Goal: Information Seeking & Learning: Learn about a topic

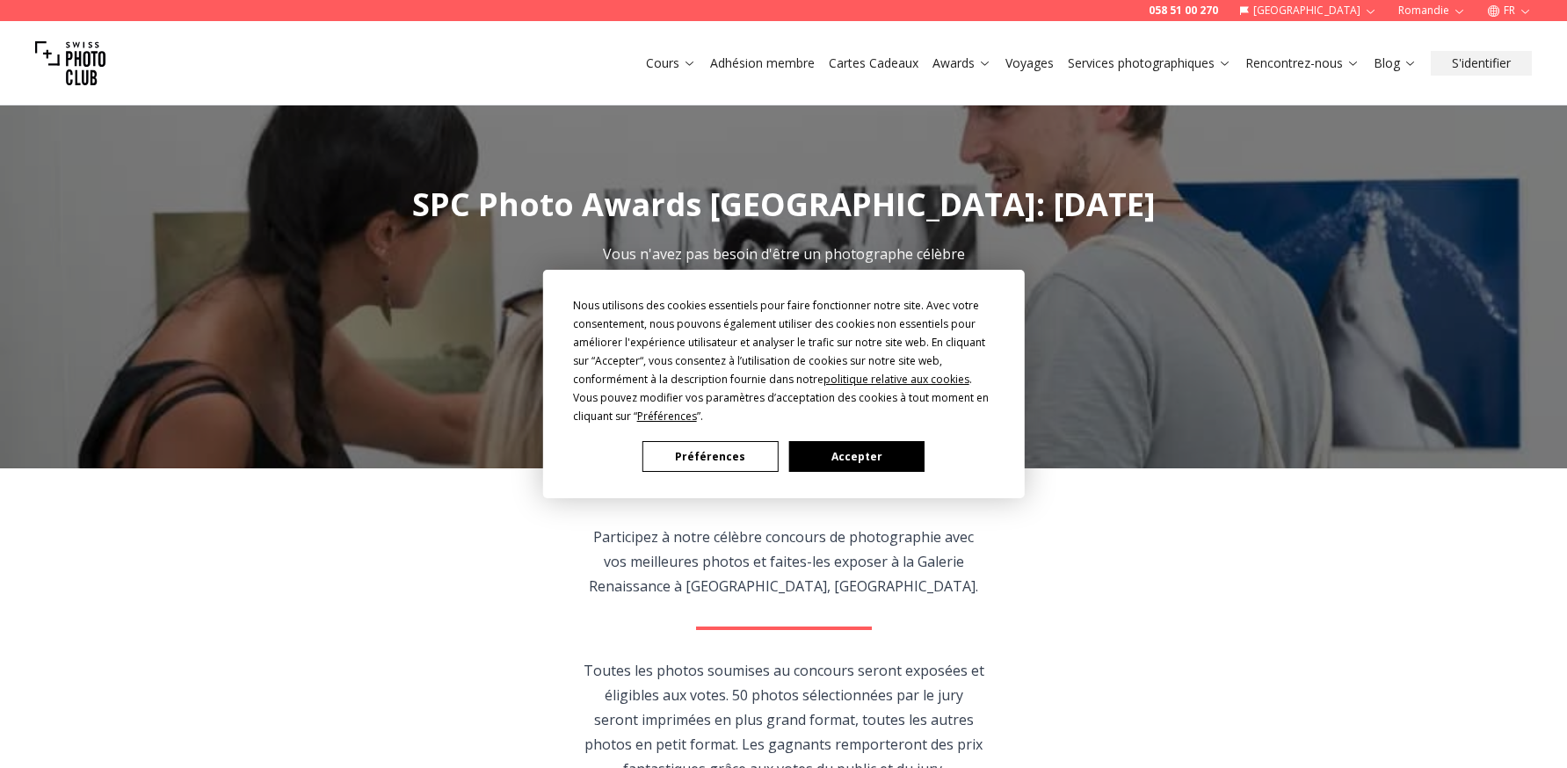
click at [683, 462] on button "Préférences" at bounding box center [710, 456] width 135 height 31
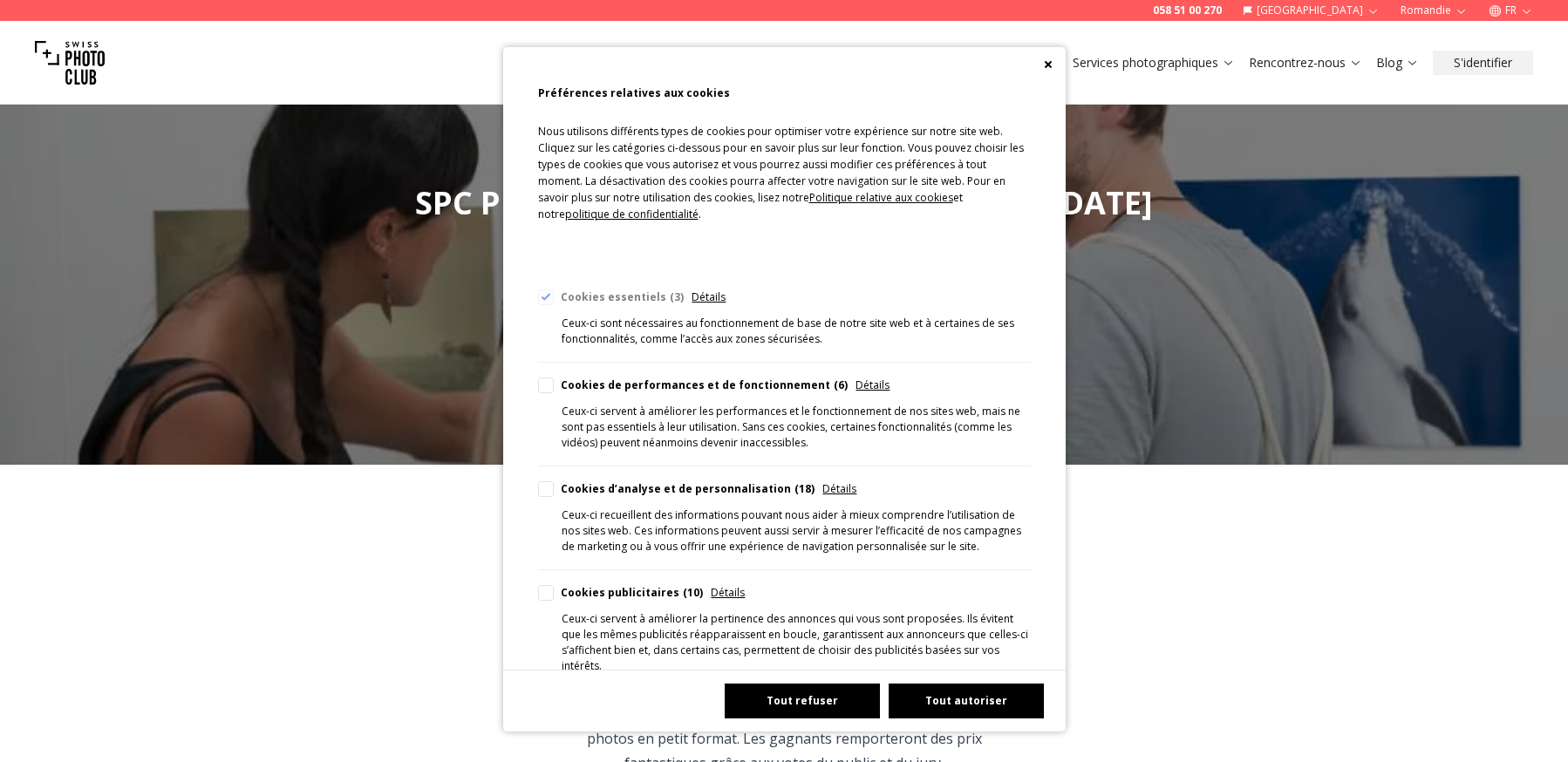
click at [783, 705] on button "Tout refuser" at bounding box center [802, 700] width 155 height 35
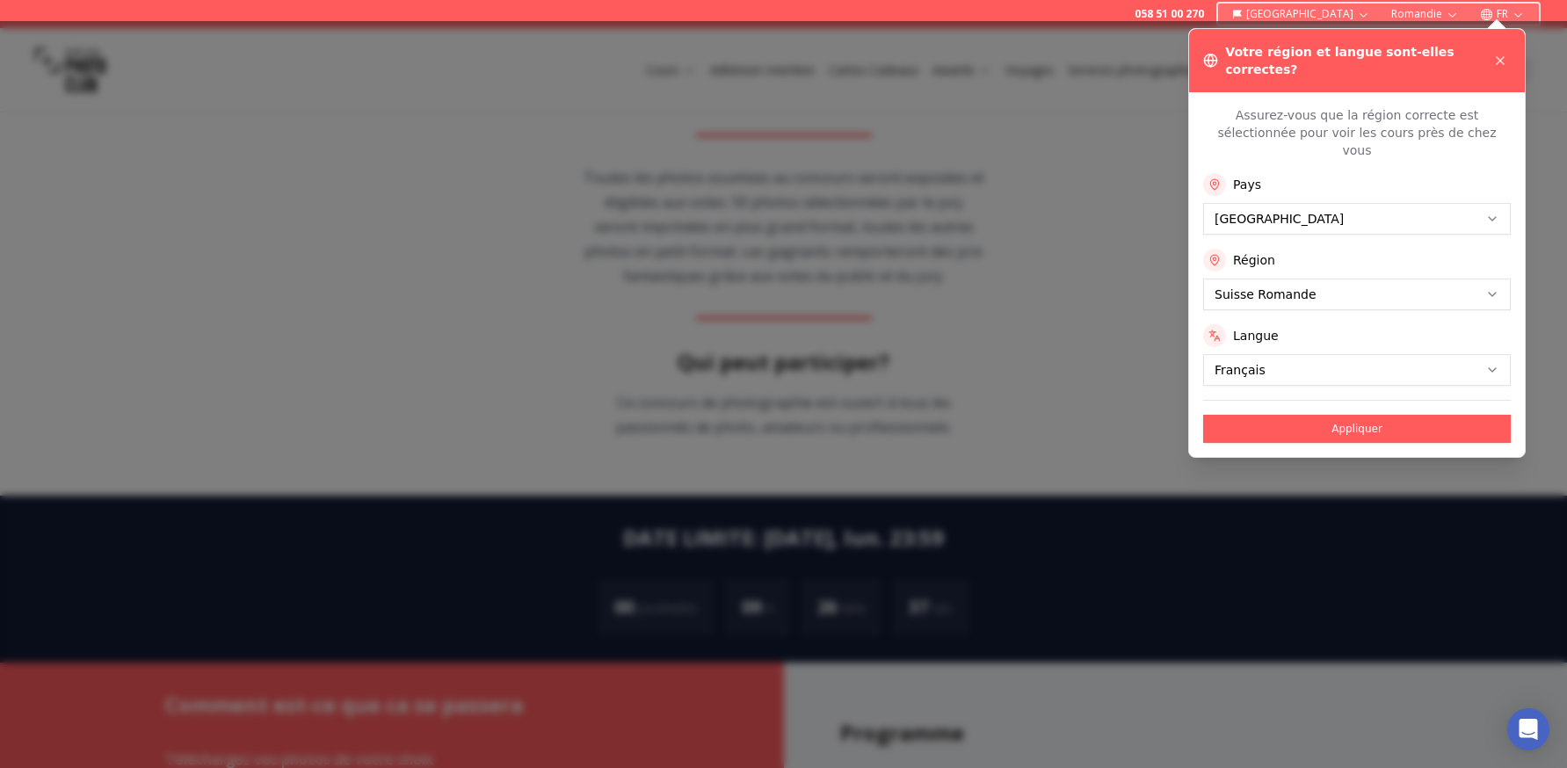
scroll to position [791, 0]
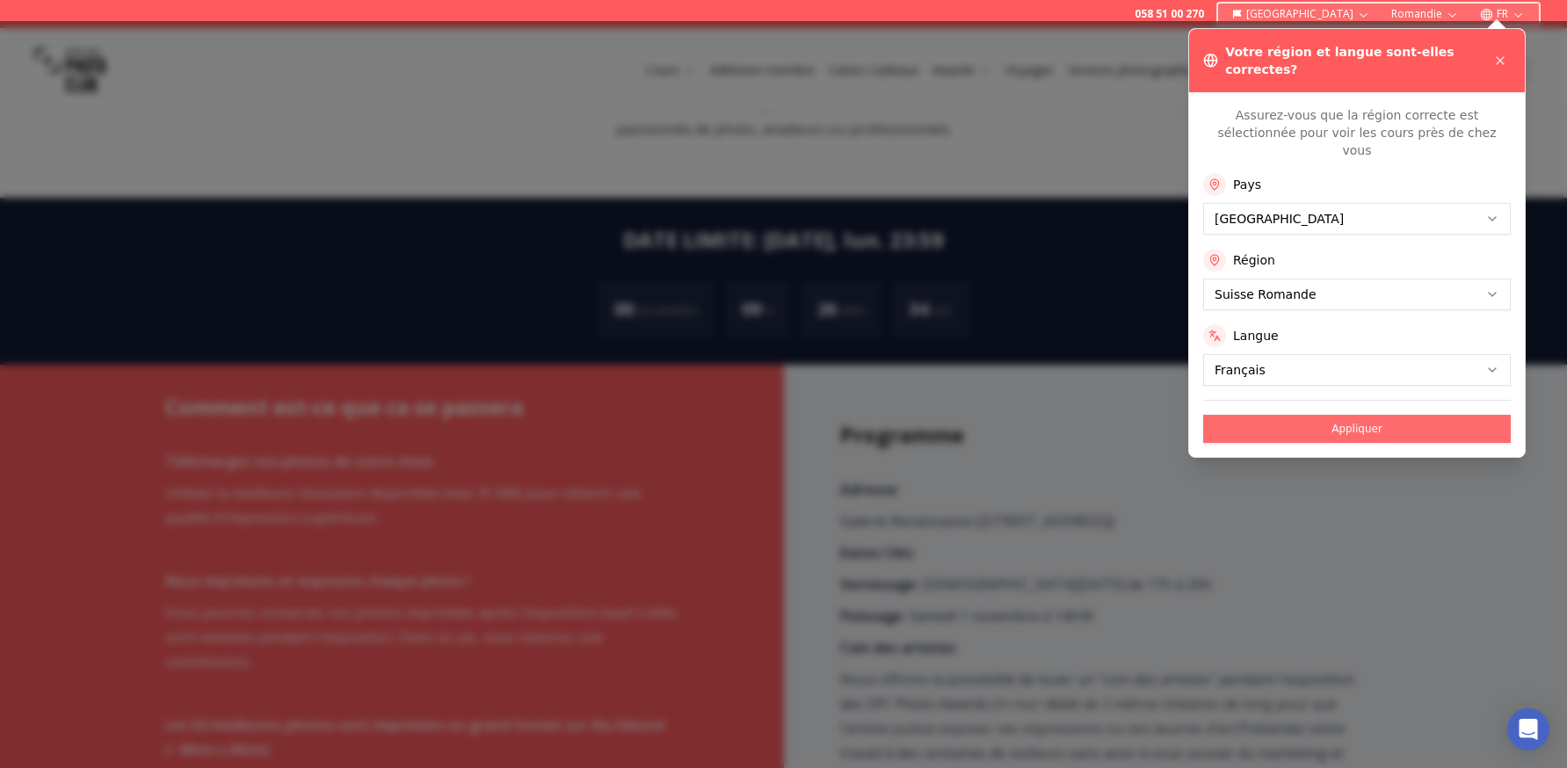
click at [1361, 415] on button "Appliquer" at bounding box center [1357, 429] width 308 height 28
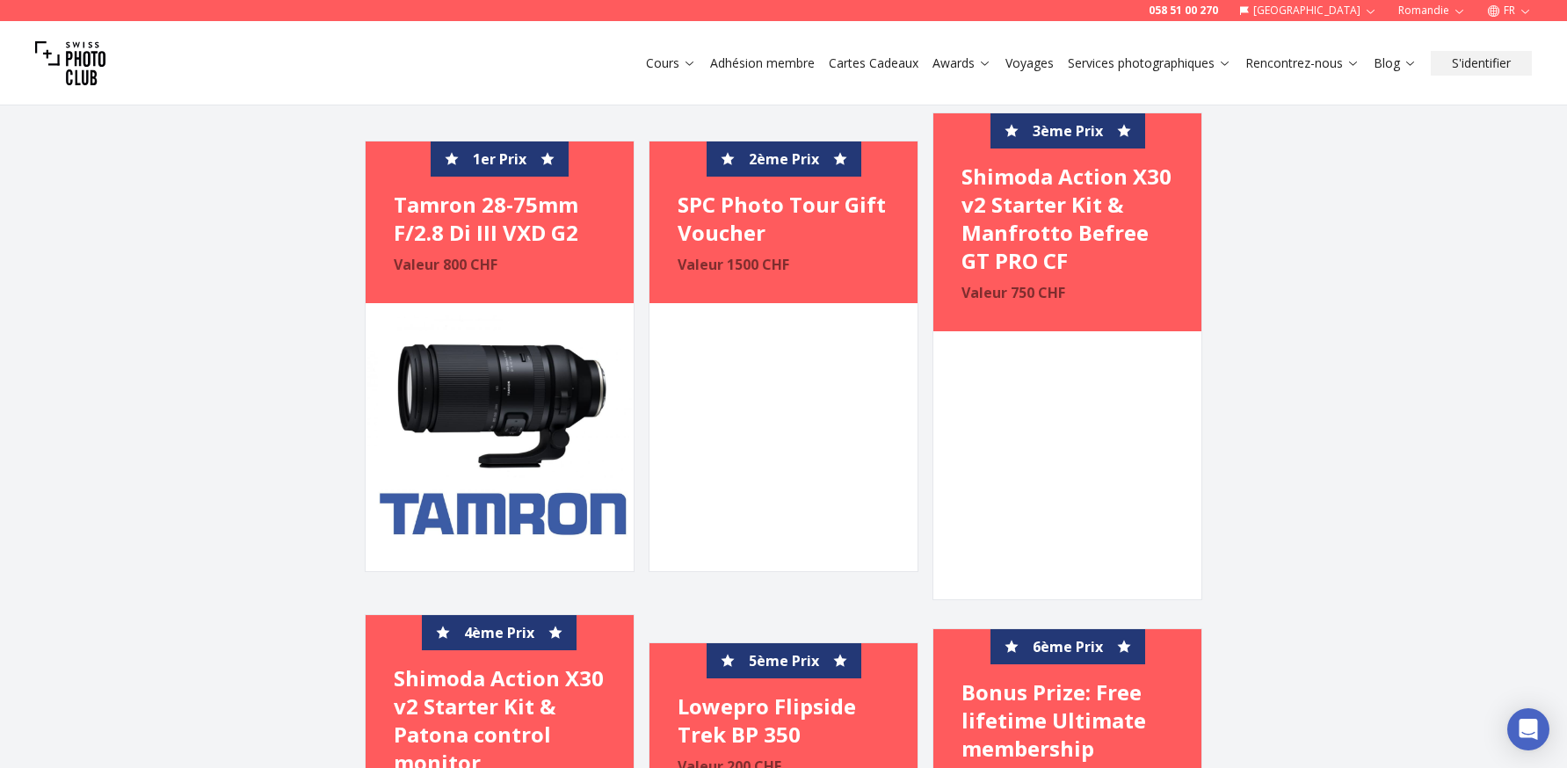
scroll to position [3252, 0]
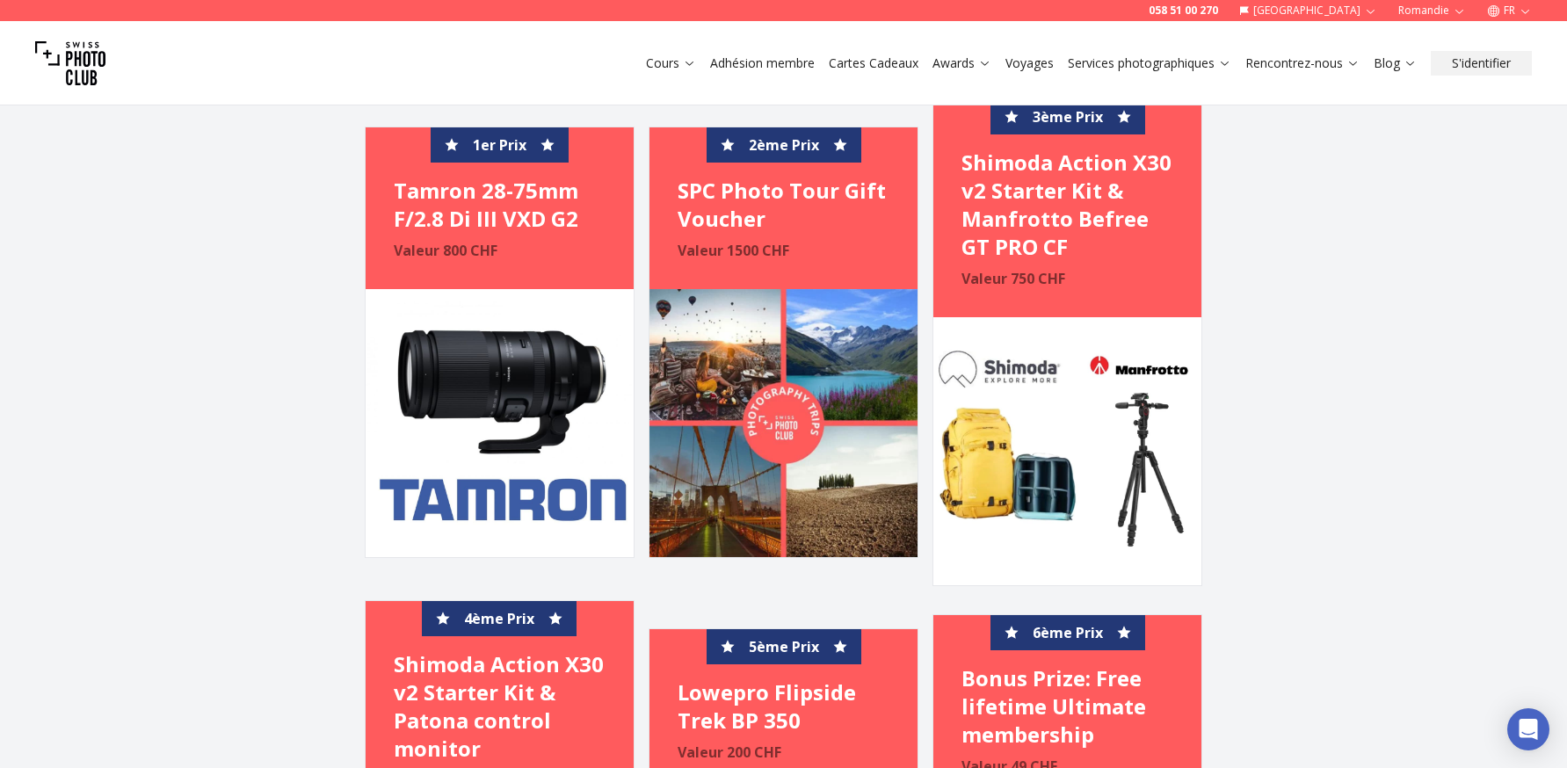
click at [503, 360] on img at bounding box center [500, 423] width 268 height 268
click at [491, 239] on div "1er Prix Tamron 28-75mm F/2.8 Di III VXD G2 Valeur 800 CHF" at bounding box center [500, 208] width 268 height 162
drag, startPoint x: 389, startPoint y: 186, endPoint x: 567, endPoint y: 213, distance: 179.5
click at [552, 207] on div "1er Prix Tamron 28-75mm F/2.8 Di III VXD G2 Valeur 800 CHF" at bounding box center [500, 208] width 268 height 162
drag, startPoint x: 583, startPoint y: 217, endPoint x: 540, endPoint y: 214, distance: 43.2
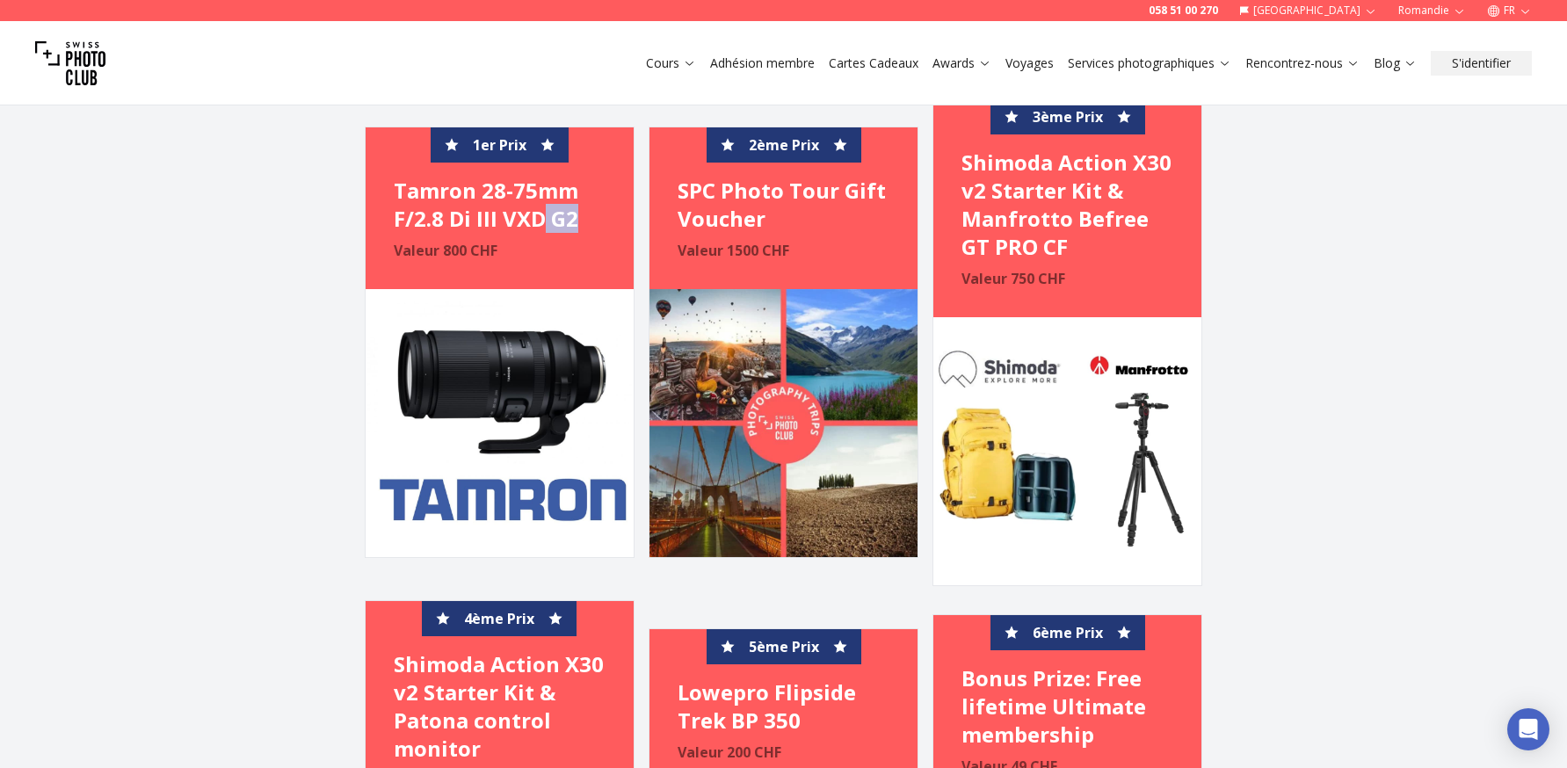
click at [540, 214] on h4 "Tamron 28-75mm F/2.8 Di III VXD G2" at bounding box center [500, 205] width 212 height 56
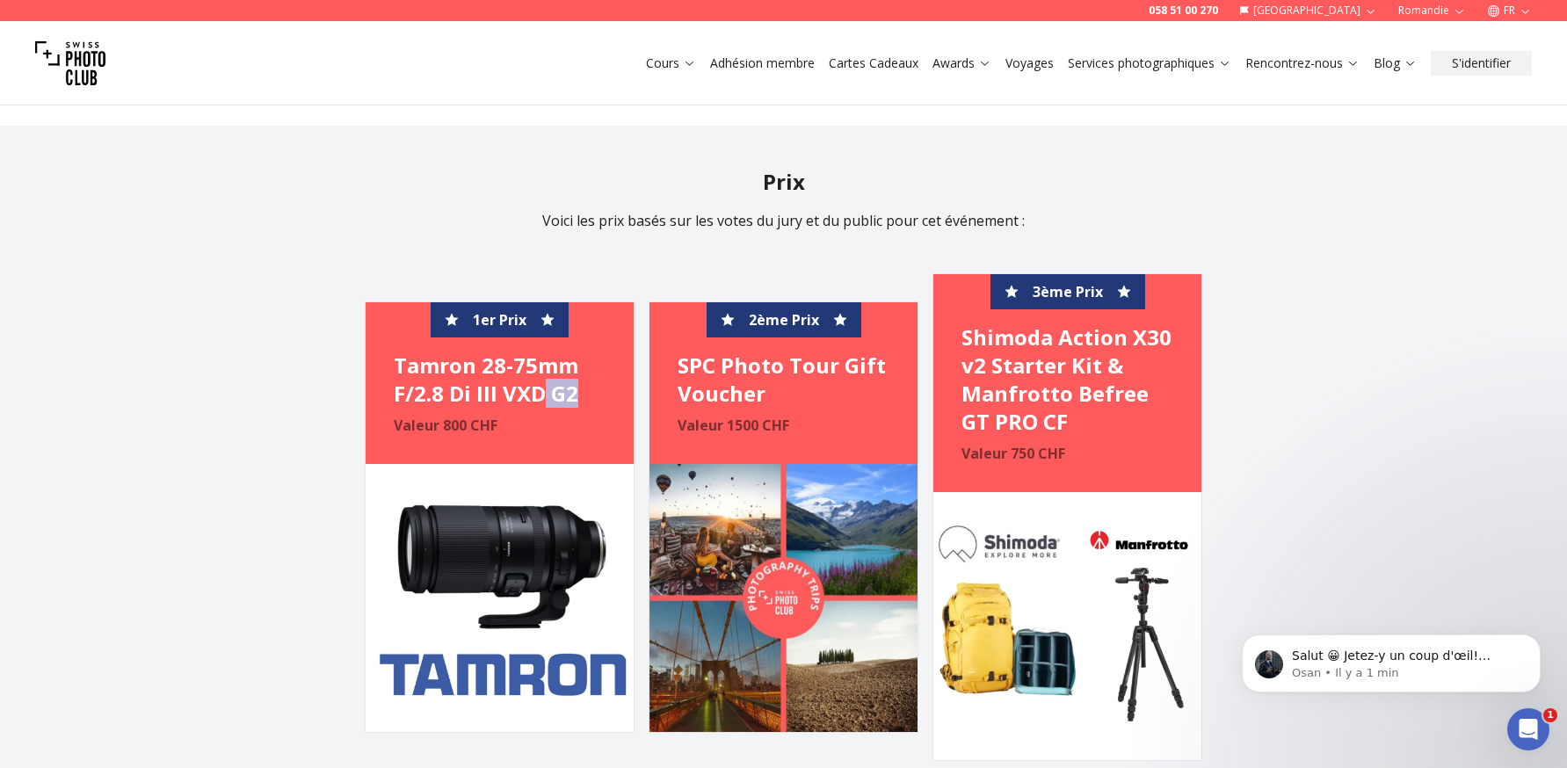
scroll to position [3076, 0]
click at [95, 64] on img at bounding box center [70, 63] width 70 height 70
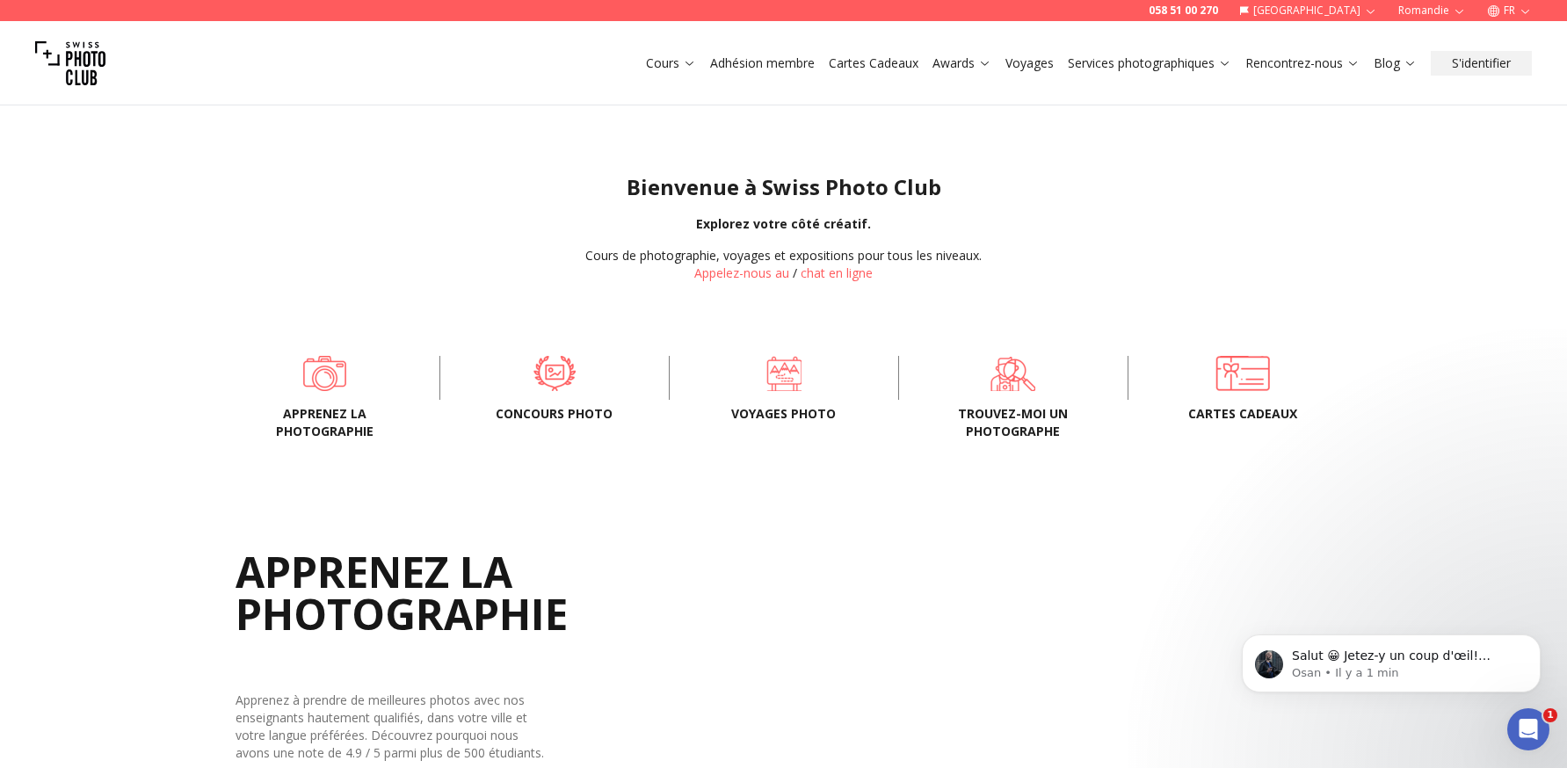
scroll to position [264, 0]
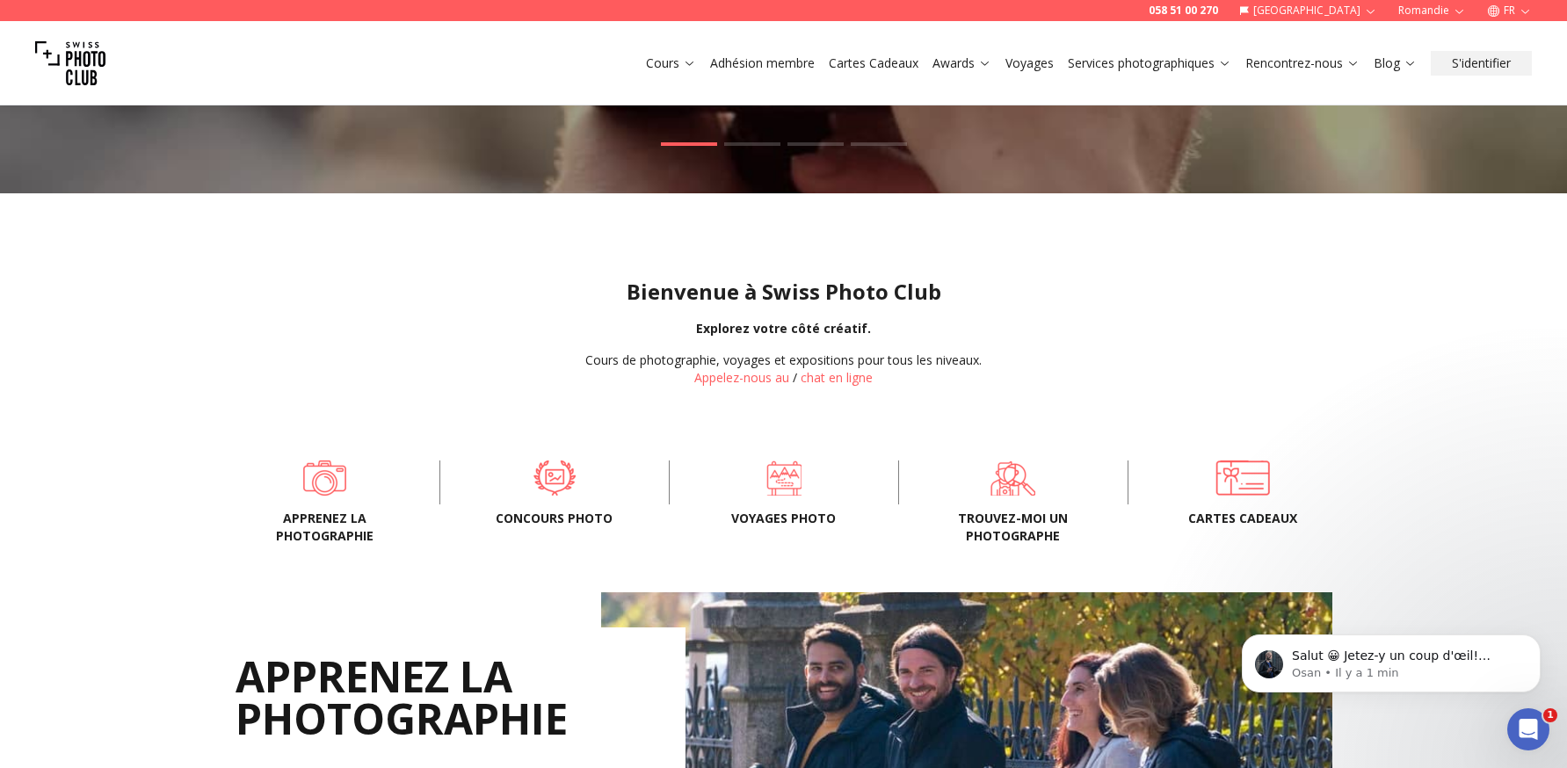
click at [566, 521] on span "Concours Photo" at bounding box center [554, 519] width 172 height 18
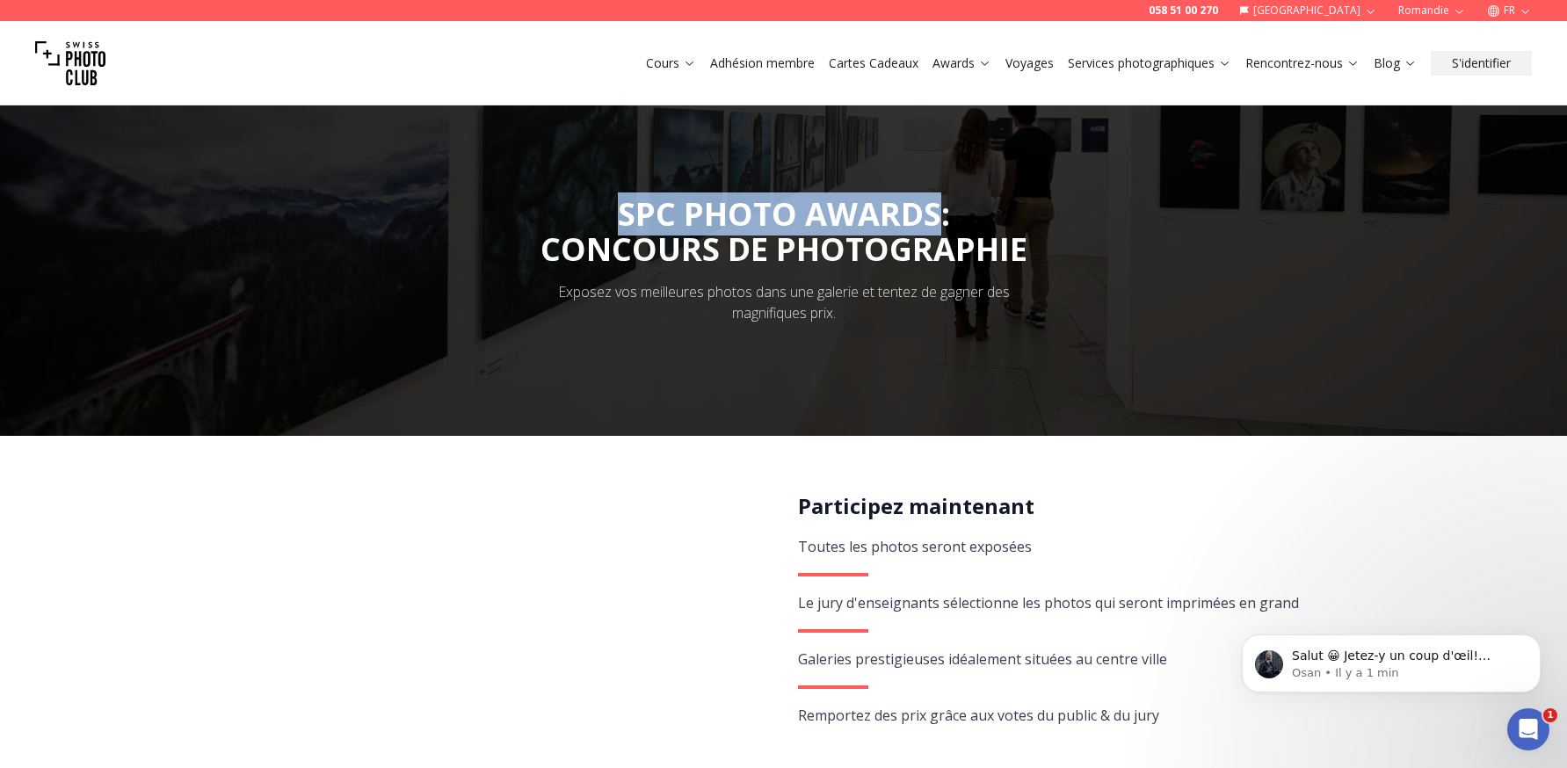
drag, startPoint x: 622, startPoint y: 219, endPoint x: 939, endPoint y: 213, distance: 316.5
click at [939, 213] on span "SPC PHOTO AWARDS: CONCOURS DE PHOTOGRAPHIE" at bounding box center [784, 229] width 487 height 75
